Goal: Subscribe to service/newsletter

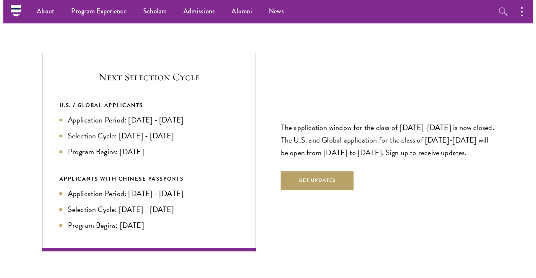
scroll to position [1737, 0]
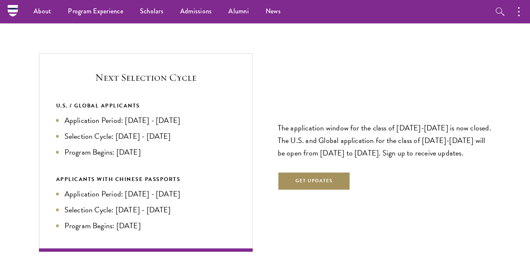
click at [320, 172] on button "Get Updates" at bounding box center [314, 181] width 73 height 19
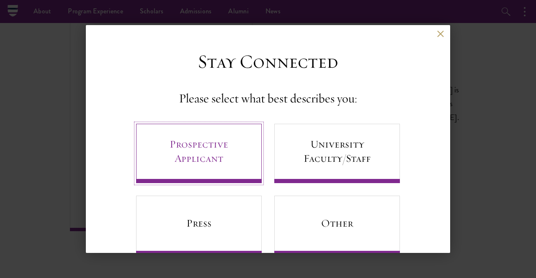
click at [218, 147] on link "Prospective Applicant" at bounding box center [199, 153] width 126 height 59
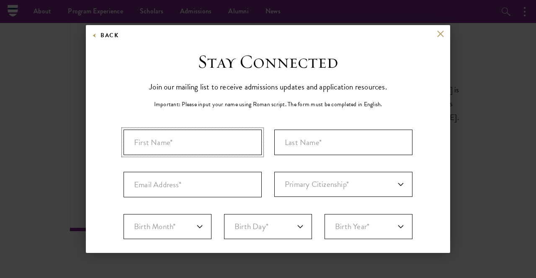
click at [218, 147] on input "First Name*" at bounding box center [193, 143] width 138 height 26
type input "Princess"
type input "Igwe-Icho"
type input "[EMAIL_ADDRESS][DOMAIN_NAME]"
select select "US"
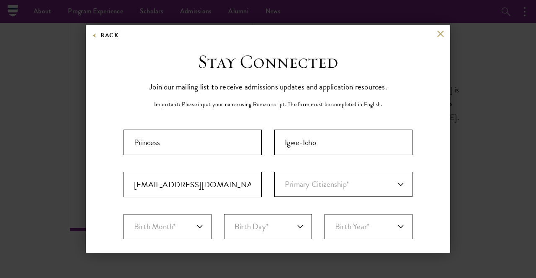
type input "[GEOGRAPHIC_DATA]"
select select "[GEOGRAPHIC_DATA]"
click at [289, 193] on select "Primary Citizenship* [GEOGRAPHIC_DATA] [DEMOGRAPHIC_DATA] [DEMOGRAPHIC_DATA] [D…" at bounding box center [343, 184] width 138 height 25
select select "NI"
click at [274, 172] on select "Primary Citizenship* [GEOGRAPHIC_DATA] [DEMOGRAPHIC_DATA] [DEMOGRAPHIC_DATA] [D…" at bounding box center [343, 184] width 138 height 25
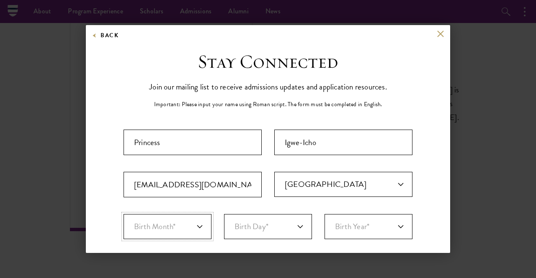
click at [173, 229] on select "Birth Month* January February March April May June July August September Octobe…" at bounding box center [168, 226] width 88 height 25
select select "10"
click at [124, 214] on select "Birth Month* January February March April May June July August September Octobe…" at bounding box center [168, 226] width 88 height 25
click at [248, 232] on select "Birth Day* 1 2 3 4 5 6 7 8 9 10 11 12 13 14 15 16 17 18 19 20 21 22 23 24 25 26…" at bounding box center [268, 226] width 88 height 25
select select "21"
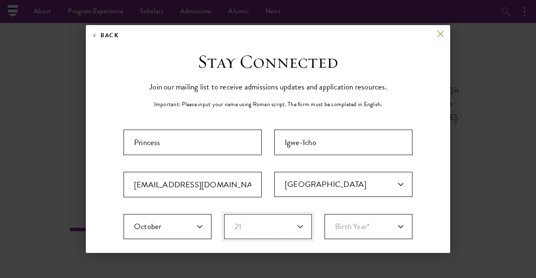
click at [224, 214] on select "Birth Day* 1 2 3 4 5 6 7 8 9 10 11 12 13 14 15 16 17 18 19 20 21 22 23 24 25 26…" at bounding box center [268, 226] width 88 height 25
click at [358, 231] on select "Birth Year* [DEMOGRAPHIC_DATA] [DEMOGRAPHIC_DATA] [DEMOGRAPHIC_DATA] [DEMOGRAPH…" at bounding box center [369, 226] width 88 height 25
select select "2003"
click at [325, 214] on select "Birth Year* [DEMOGRAPHIC_DATA] [DEMOGRAPHIC_DATA] [DEMOGRAPHIC_DATA] [DEMOGRAPH…" at bounding box center [369, 226] width 88 height 25
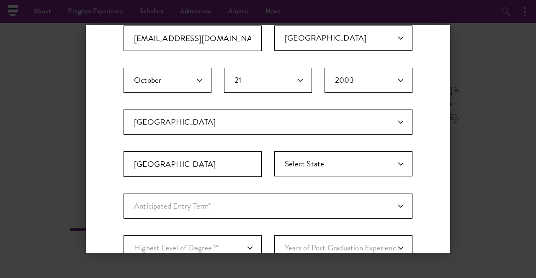
scroll to position [151, 0]
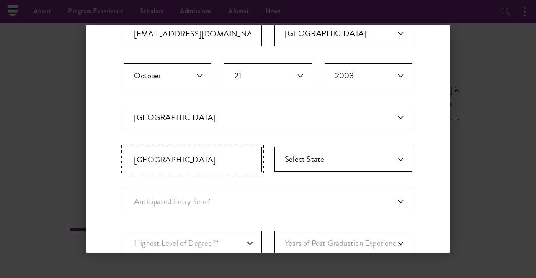
drag, startPoint x: 214, startPoint y: 160, endPoint x: 109, endPoint y: 160, distance: 105.1
click at [109, 160] on div "Stay Connected Please select what best describes you: Prospective Applicant Uni…" at bounding box center [268, 136] width 364 height 475
type input "[PERSON_NAME]"
click at [158, 202] on select "Anticipated Entry Term* [DATE] (Application opens [DATE]) Just Exploring" at bounding box center [268, 201] width 289 height 25
select select "e64b8ab3-eabb-4867-96d5-7e6b4840665f"
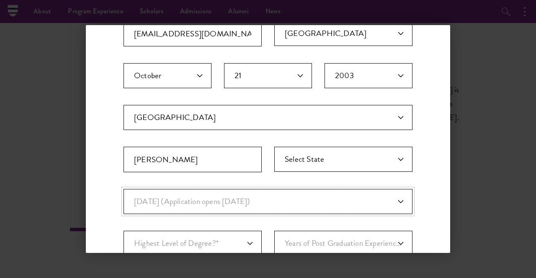
click at [124, 189] on select "Anticipated Entry Term* [DATE] (Application opens [DATE]) Just Exploring" at bounding box center [268, 201] width 289 height 25
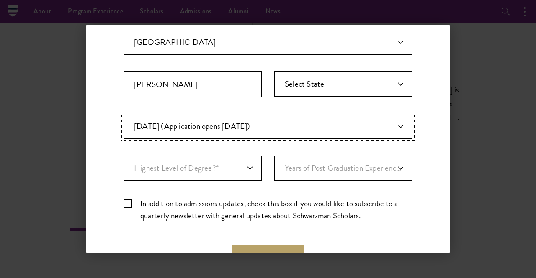
scroll to position [228, 0]
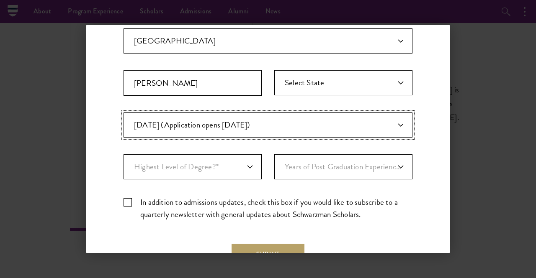
click at [221, 131] on select "Anticipated Entry Term* [DATE] (Application opens [DATE]) Just Exploring" at bounding box center [268, 125] width 289 height 25
select select "Anticipated Entry Term*"
click at [124, 113] on select "Anticipated Entry Term* [DATE] (Application opens [DATE]) Just Exploring" at bounding box center [268, 125] width 289 height 25
click at [223, 158] on select "Highest Level of Degree?* PHD Bachelor's Master's Current Undergraduate Student" at bounding box center [193, 167] width 138 height 25
select select "009547fe-3364-4351-8e81-63abea734008"
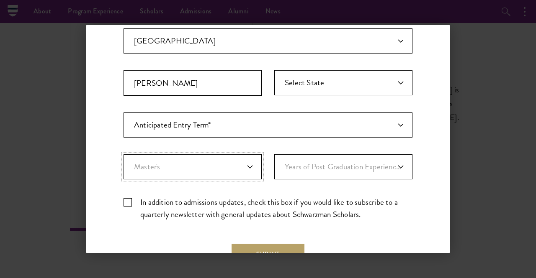
click at [124, 155] on select "Highest Level of Degree?* PHD Bachelor's Master's Current Undergraduate Student" at bounding box center [193, 167] width 138 height 25
click at [308, 168] on select "Years of Post Graduation Experience?* 1 2 3 4 5 6 7 8 9 10" at bounding box center [343, 167] width 138 height 25
select select "1"
click at [274, 155] on select "Years of Post Graduation Experience?* 1 2 3 4 5 6 7 8 9 10" at bounding box center [343, 167] width 138 height 25
click at [176, 204] on label "In addition to admissions updates, check this box if you would like to subscrib…" at bounding box center [268, 208] width 289 height 24
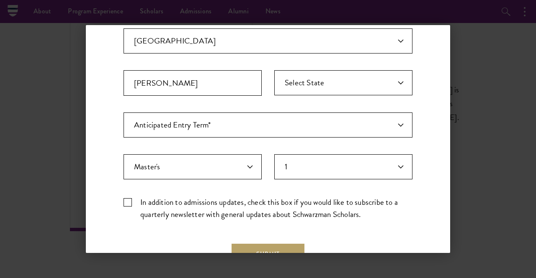
click at [176, 202] on input "In addition to admissions updates, check this box if you would like to subscrib…" at bounding box center [268, 198] width 289 height 5
checkbox input "true"
click at [204, 160] on select "Highest Level of Degree?* PHD Bachelor's Master's Current Undergraduate Student" at bounding box center [193, 167] width 138 height 25
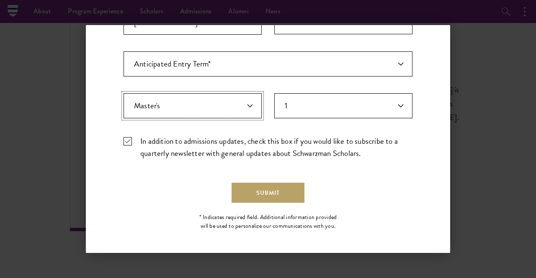
click at [242, 108] on select "Highest Level of Degree?* PHD Bachelor's Master's Current Undergraduate Student" at bounding box center [193, 105] width 138 height 25
click at [124, 93] on select "Highest Level of Degree?* PHD Bachelor's Master's Current Undergraduate Student" at bounding box center [193, 105] width 138 height 25
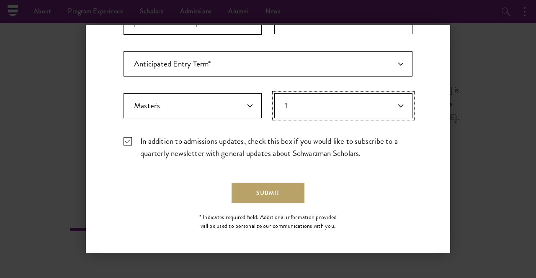
click at [290, 101] on select "Years of Post Graduation Experience?* 1 2 3 4 5 6 7 8 9 10" at bounding box center [343, 105] width 138 height 25
select select "2"
click at [274, 93] on select "Years of Post Graduation Experience?* 1 2 3 4 5 6 7 8 9 10" at bounding box center [343, 105] width 138 height 25
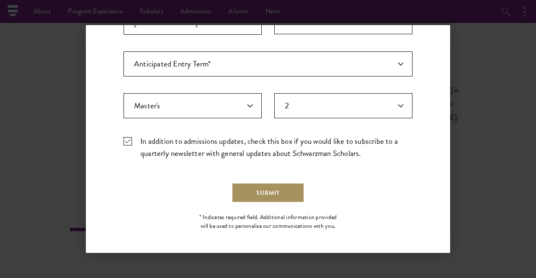
click at [251, 198] on button "Submit" at bounding box center [268, 193] width 73 height 20
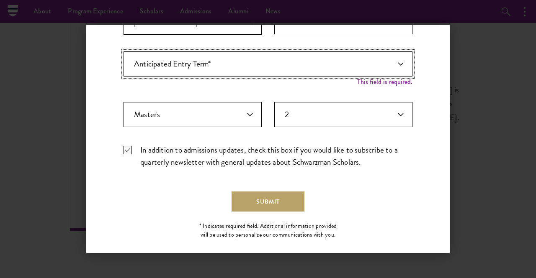
click at [322, 72] on select "Anticipated Entry Term* [DATE] (Application opens [DATE]) Just Exploring" at bounding box center [268, 64] width 289 height 25
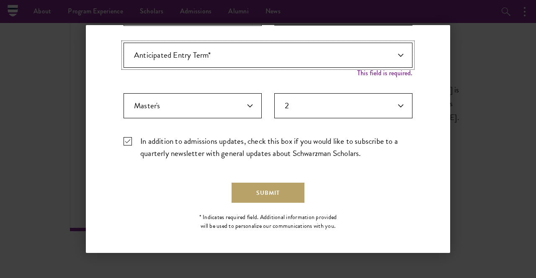
click at [310, 60] on select "Anticipated Entry Term* [DATE] (Application opens [DATE]) Just Exploring" at bounding box center [268, 55] width 289 height 25
select select "a6790467-ebe7-4045-a56a-66c1cae98076"
click at [124, 50] on select "Anticipated Entry Term* [DATE] (Application opens [DATE]) Just Exploring" at bounding box center [268, 55] width 289 height 25
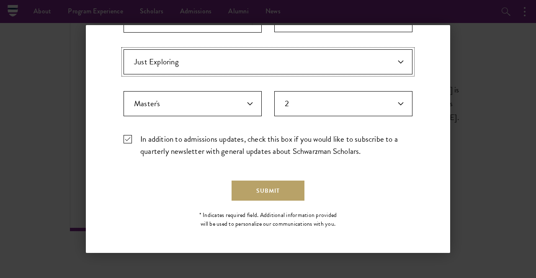
scroll to position [289, 0]
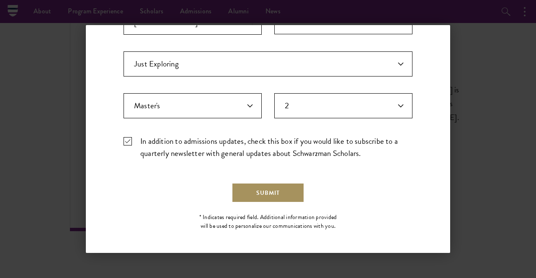
click at [273, 185] on button "Submit" at bounding box center [268, 193] width 73 height 20
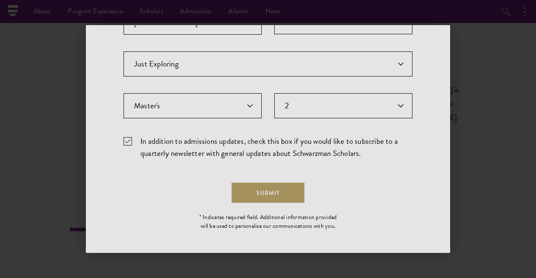
scroll to position [0, 0]
